Goal: Find specific fact: Find specific fact

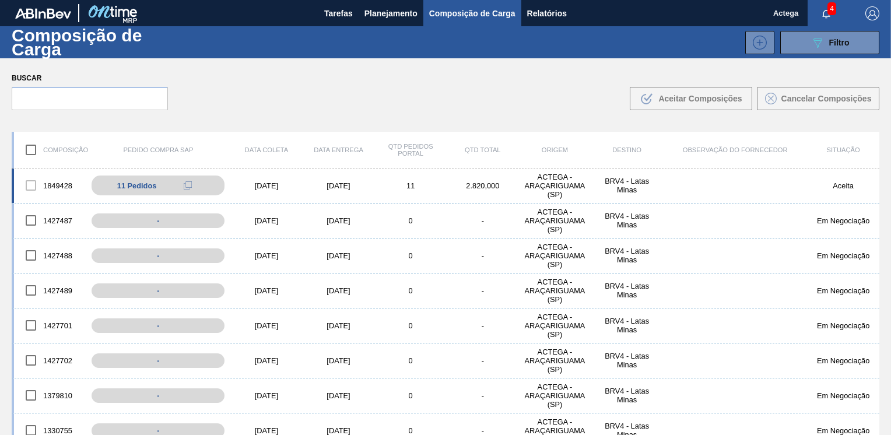
click at [266, 181] on div "1849428 11 Pedidos 5800381572 - 10 5800381572 - 20 5800381572 - 30 5800381572 -…" at bounding box center [446, 186] width 868 height 35
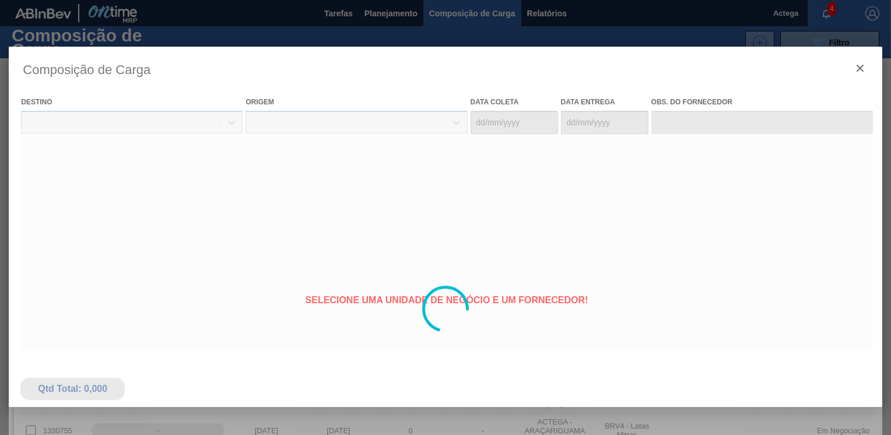
type coleta "[DATE]"
type entrega "[DATE]"
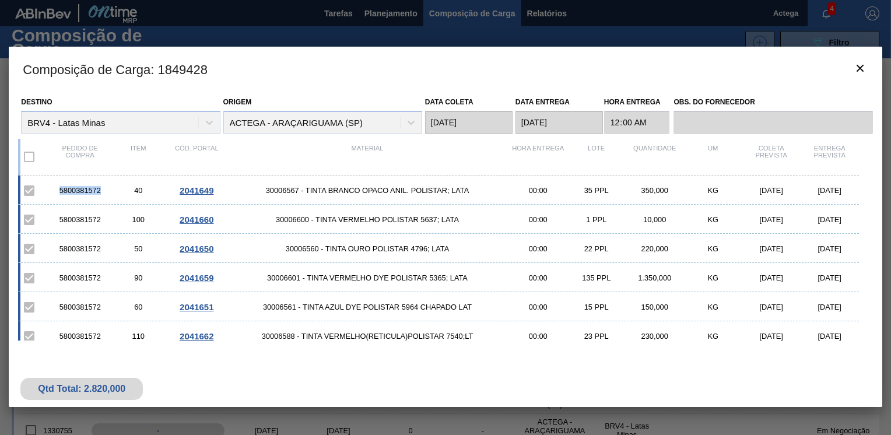
drag, startPoint x: 99, startPoint y: 186, endPoint x: 57, endPoint y: 187, distance: 42.0
click at [57, 187] on div "5800381572" at bounding box center [80, 190] width 58 height 9
copy div "5800381572"
drag, startPoint x: 296, startPoint y: 191, endPoint x: 265, endPoint y: 191, distance: 31.5
click at [265, 191] on span "30006567 - TINTA BRANCO OPACO ANIL. POLISTAR; LATA" at bounding box center [367, 190] width 283 height 9
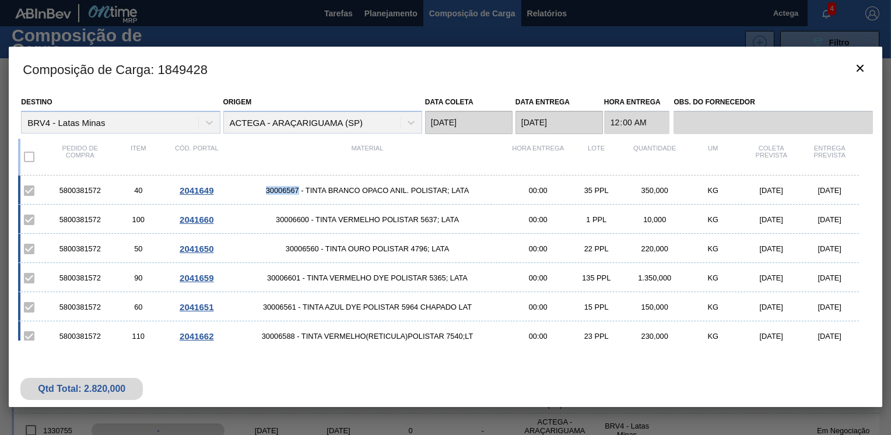
copy span "30006567"
drag, startPoint x: 411, startPoint y: 251, endPoint x: 426, endPoint y: 251, distance: 15.2
click at [426, 251] on span "30006560 - TINTA OURO POLISTAR 4796; LATA" at bounding box center [367, 248] width 283 height 9
copy span "4796"
click at [415, 324] on div "5800381572 110 2041662 30006588 - TINTA VERMELHO(RETICULA)POLISTAR 7540;LT 00:0…" at bounding box center [438, 335] width 840 height 29
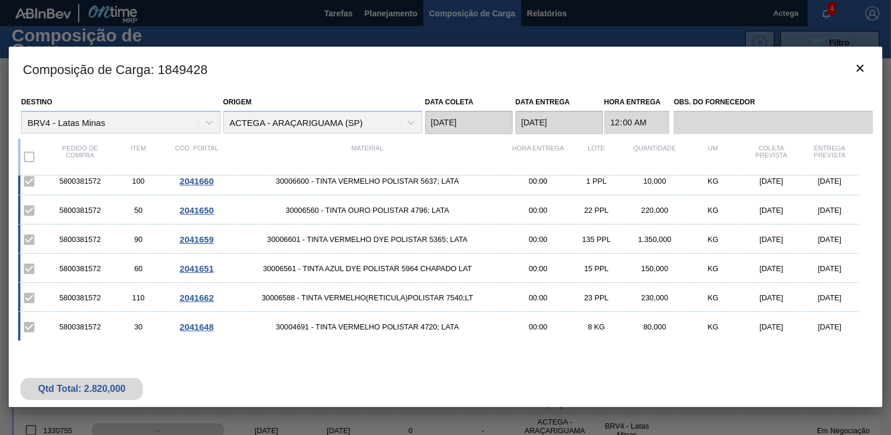
scroll to position [58, 0]
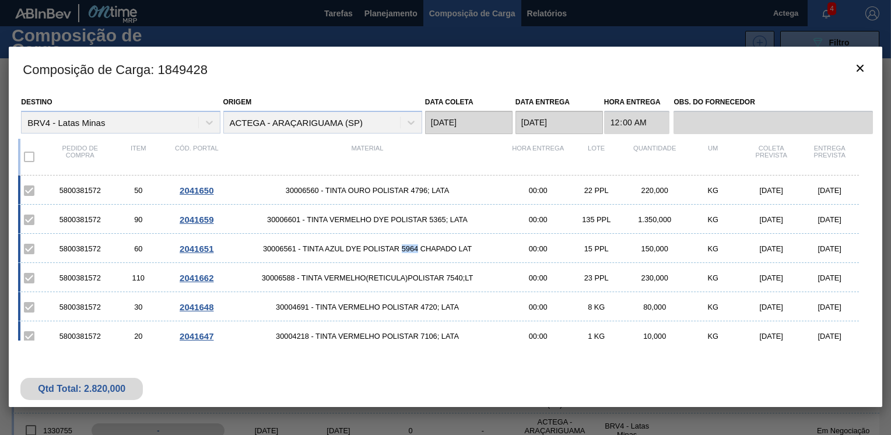
drag, startPoint x: 400, startPoint y: 249, endPoint x: 416, endPoint y: 251, distance: 15.8
click at [416, 251] on span "30006561 - TINTA AZUL DYE POLISTAR 5964 CHAPADO LAT" at bounding box center [367, 248] width 283 height 9
copy span "5964"
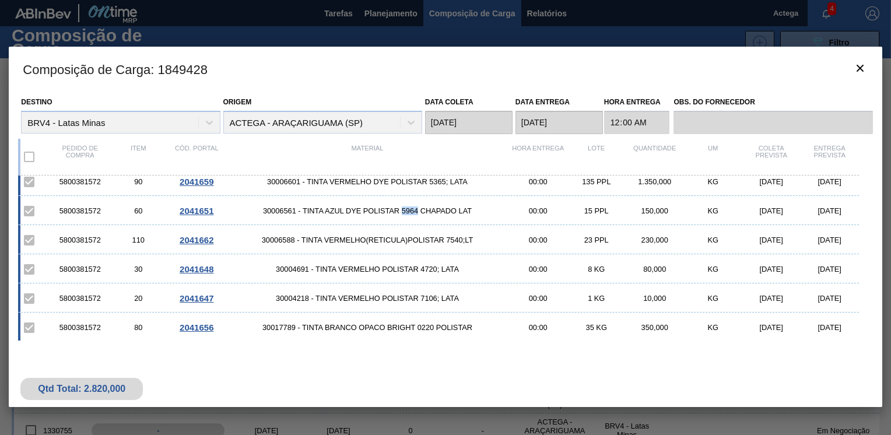
scroll to position [117, 0]
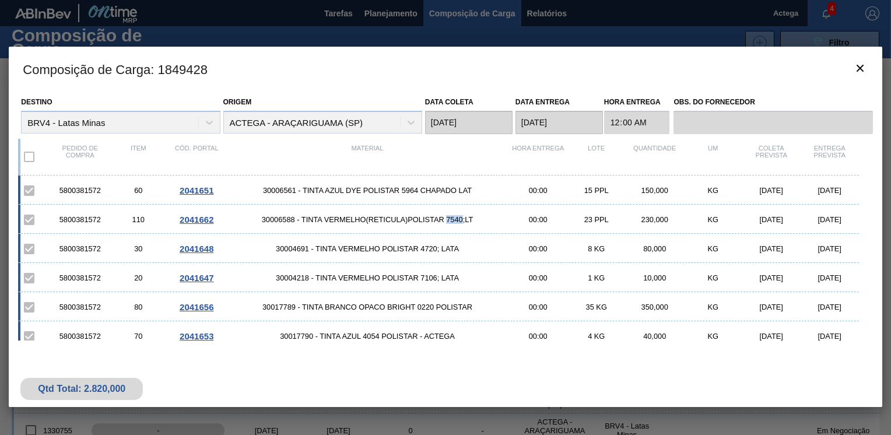
drag, startPoint x: 446, startPoint y: 218, endPoint x: 461, endPoint y: 225, distance: 16.2
click at [461, 225] on div "5800381572 110 2041662 30006588 - TINTA VERMELHO(RETICULA)POLISTAR 7540;LT 00:0…" at bounding box center [438, 219] width 840 height 29
copy span "7540"
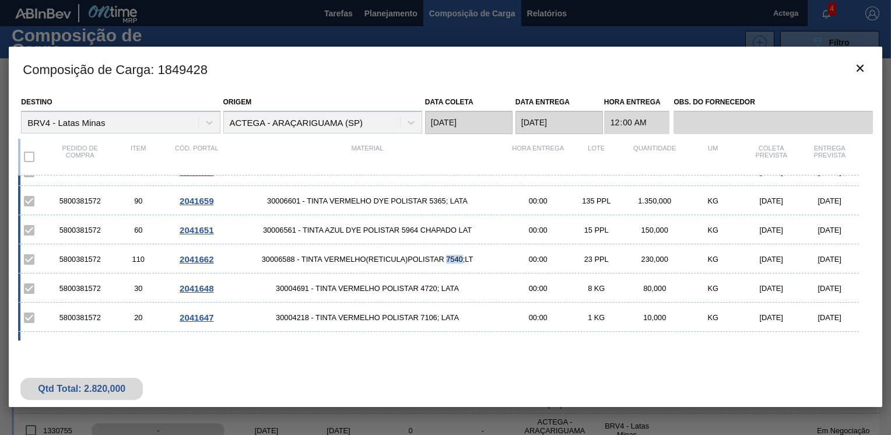
scroll to position [58, 0]
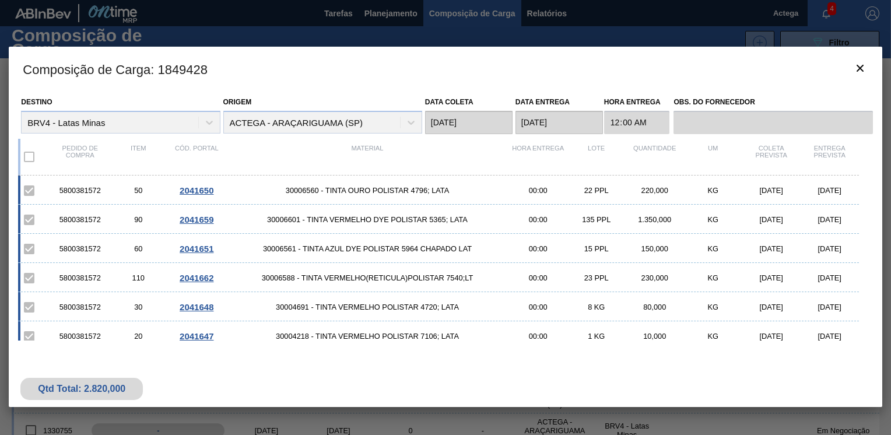
click at [415, 308] on span "30004691 - TINTA VERMELHO POLISTAR 4720; LATA" at bounding box center [367, 307] width 283 height 9
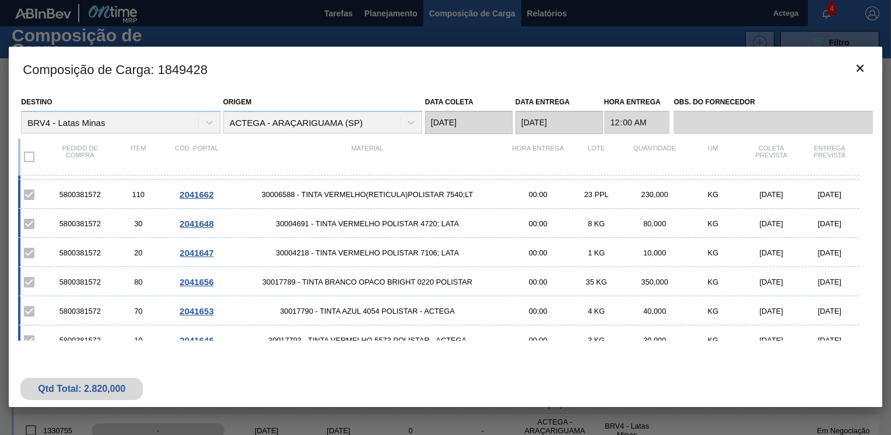
scroll to position [155, 0]
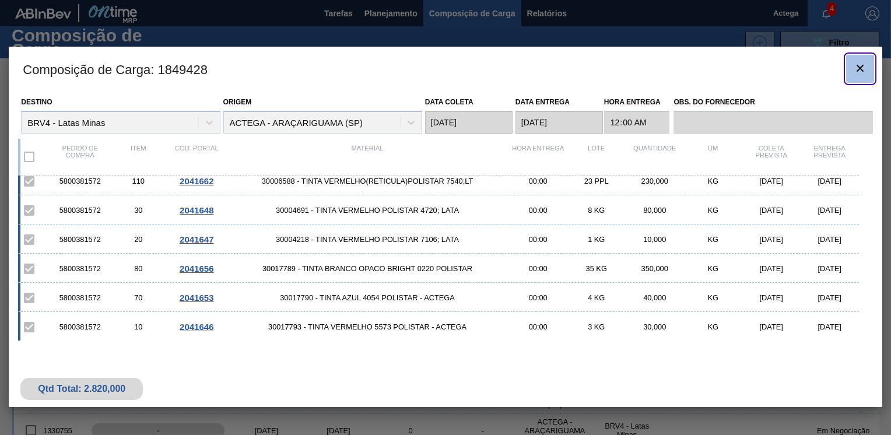
click at [853, 71] on icon "botão de ícone" at bounding box center [860, 68] width 14 height 14
